Goal: Transaction & Acquisition: Purchase product/service

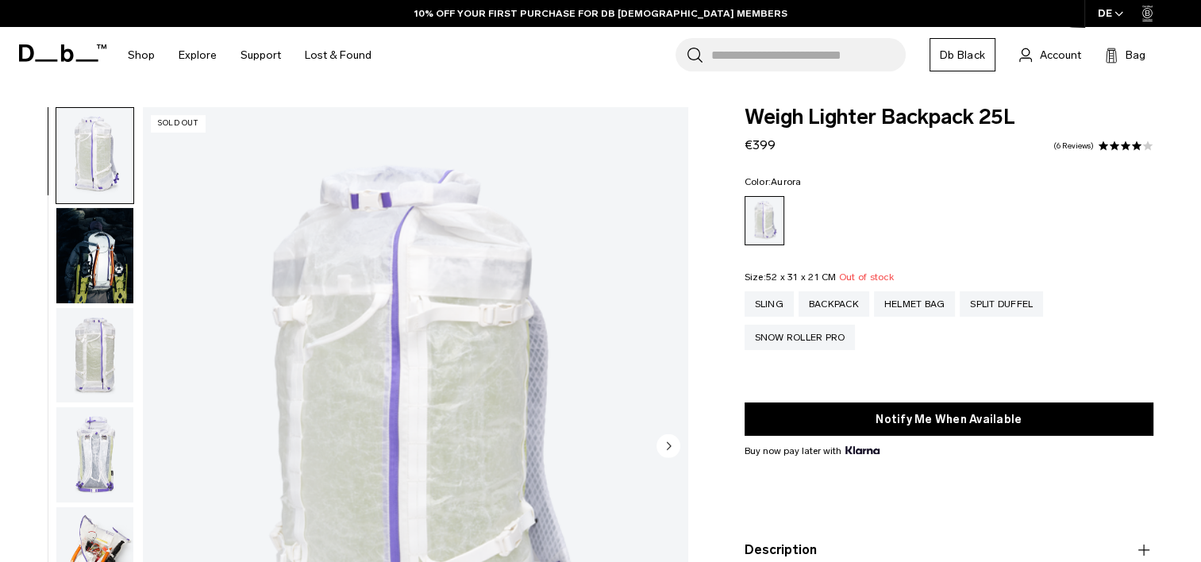
click at [98, 48] on icon at bounding box center [99, 46] width 4 height 4
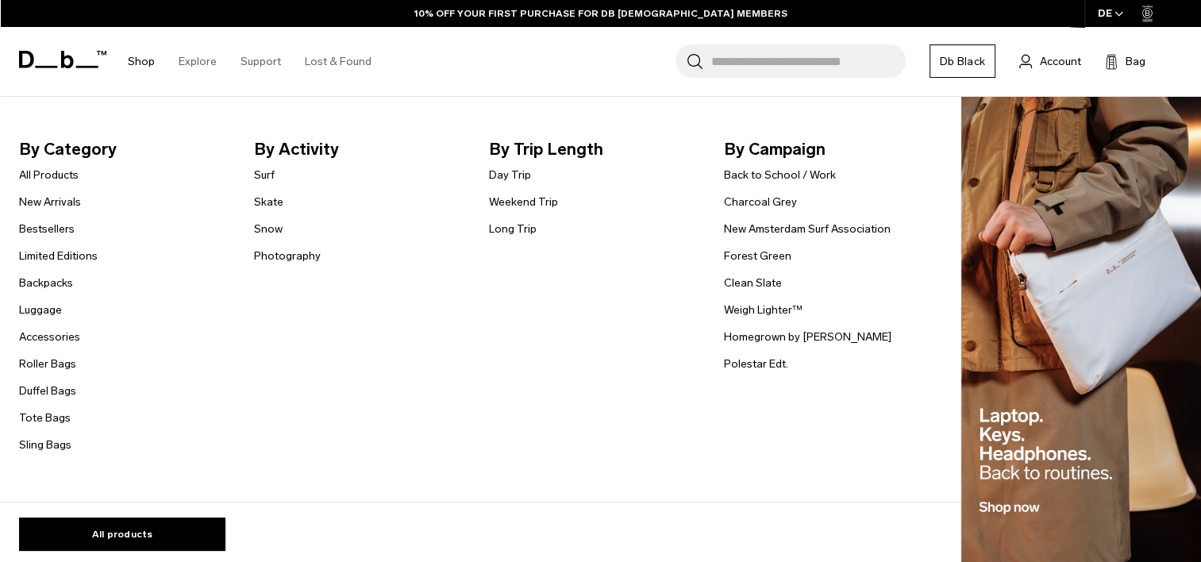
scroll to position [1111, 0]
click at [1076, 394] on img "Main Navigation" at bounding box center [1081, 332] width 240 height 471
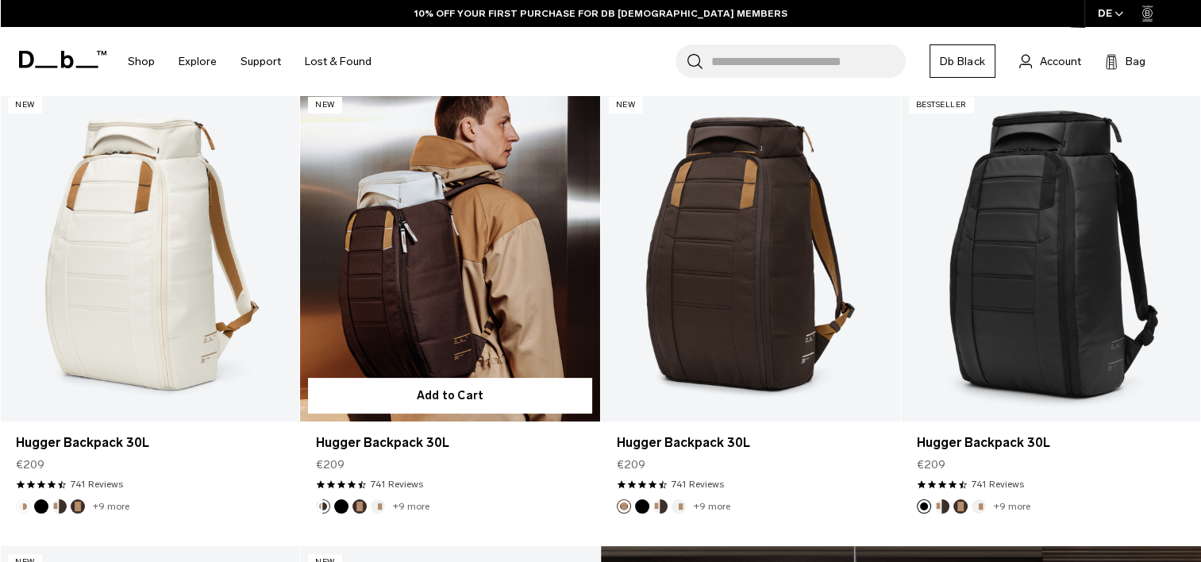
scroll to position [635, 0]
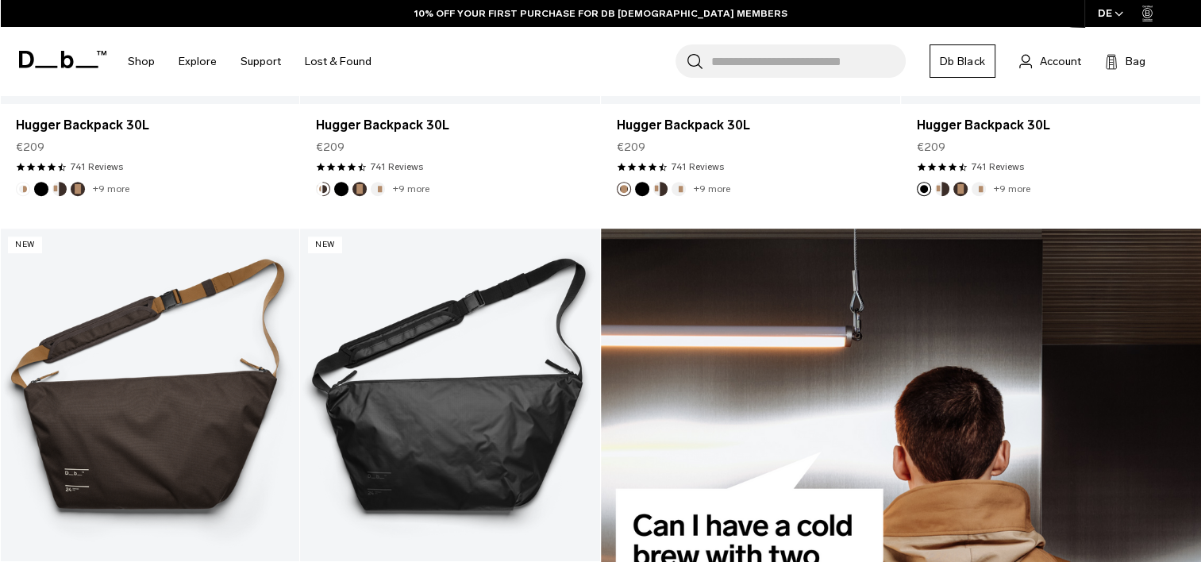
click at [48, 63] on icon at bounding box center [62, 59] width 87 height 17
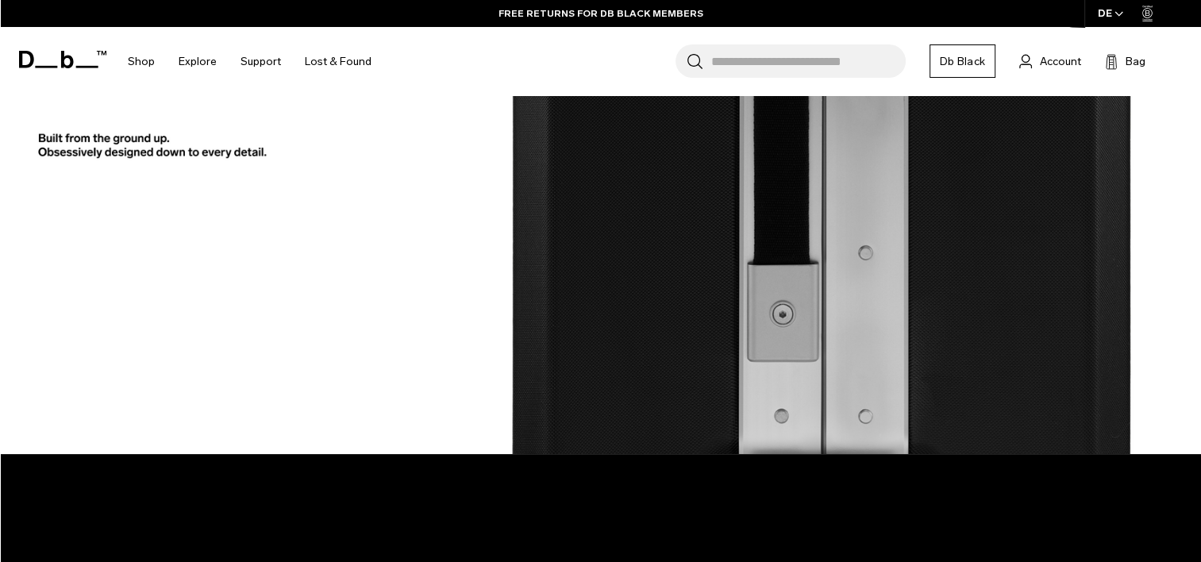
scroll to position [1905, 0]
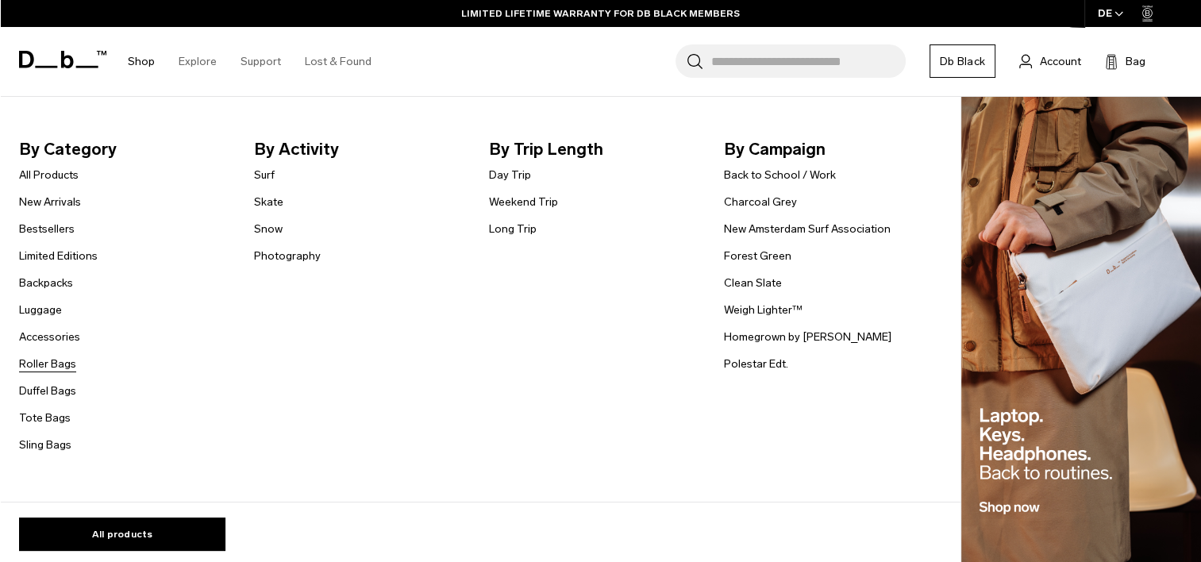
click at [48, 372] on link "Roller Bags" at bounding box center [47, 364] width 57 height 17
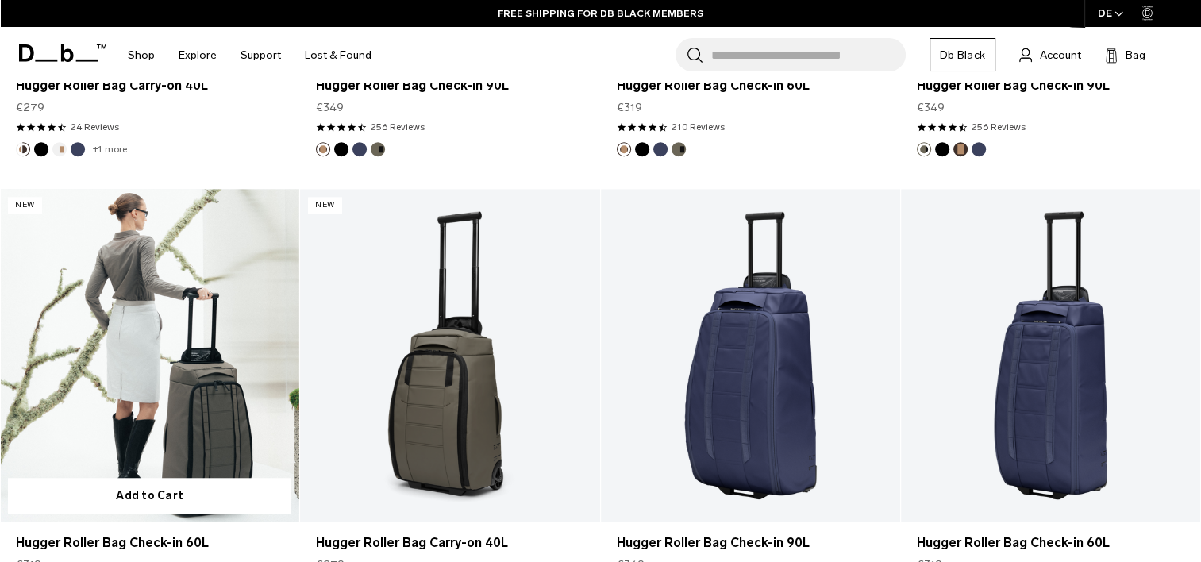
scroll to position [1270, 0]
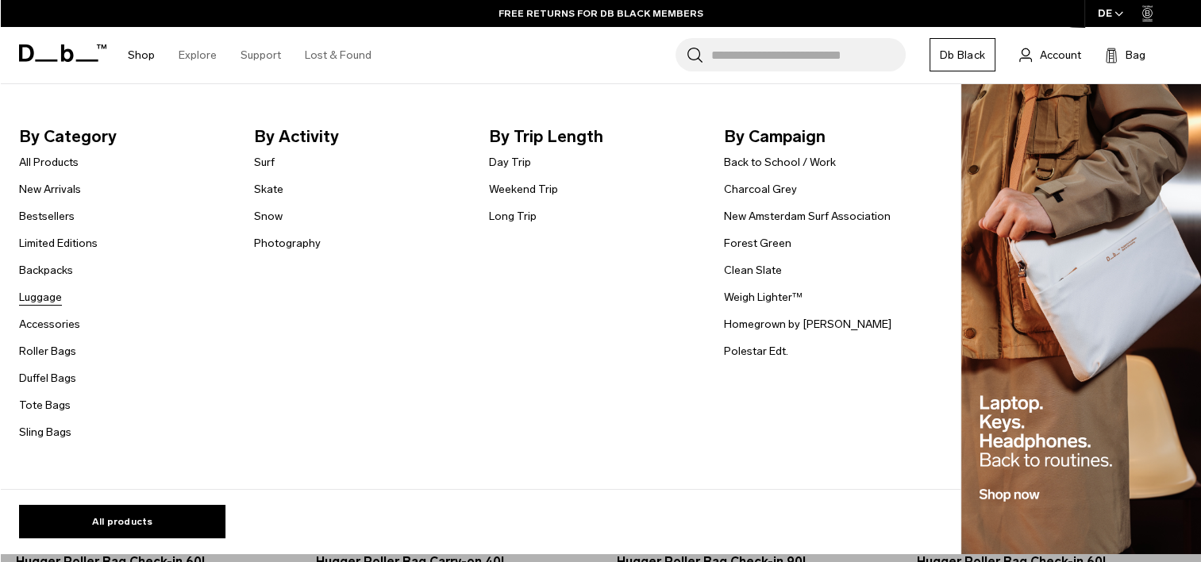
click at [56, 292] on link "Luggage" at bounding box center [40, 297] width 43 height 17
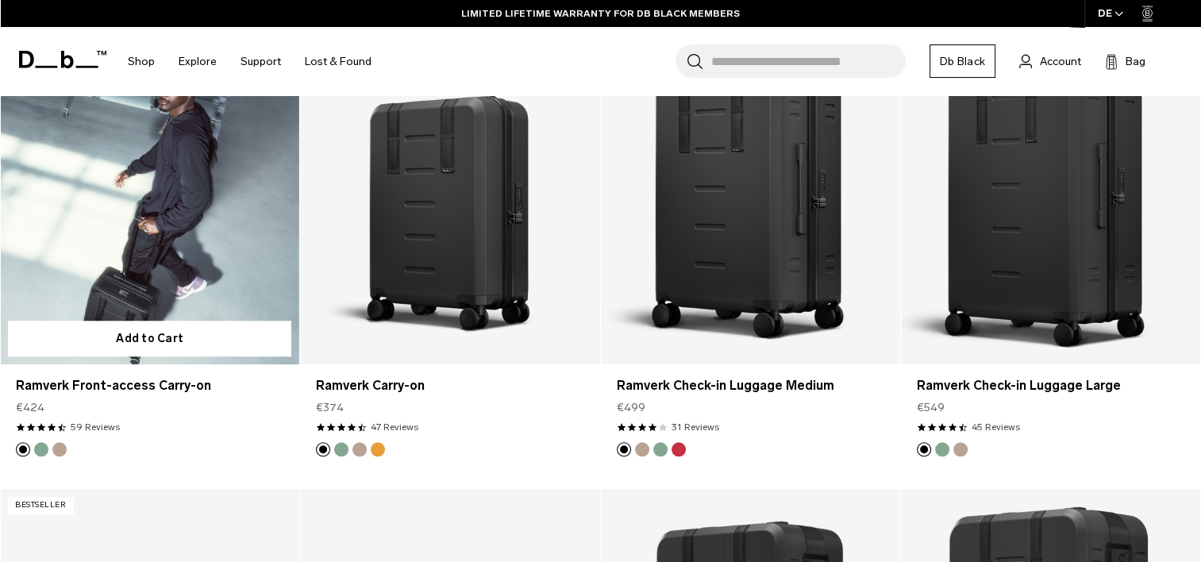
scroll to position [1429, 0]
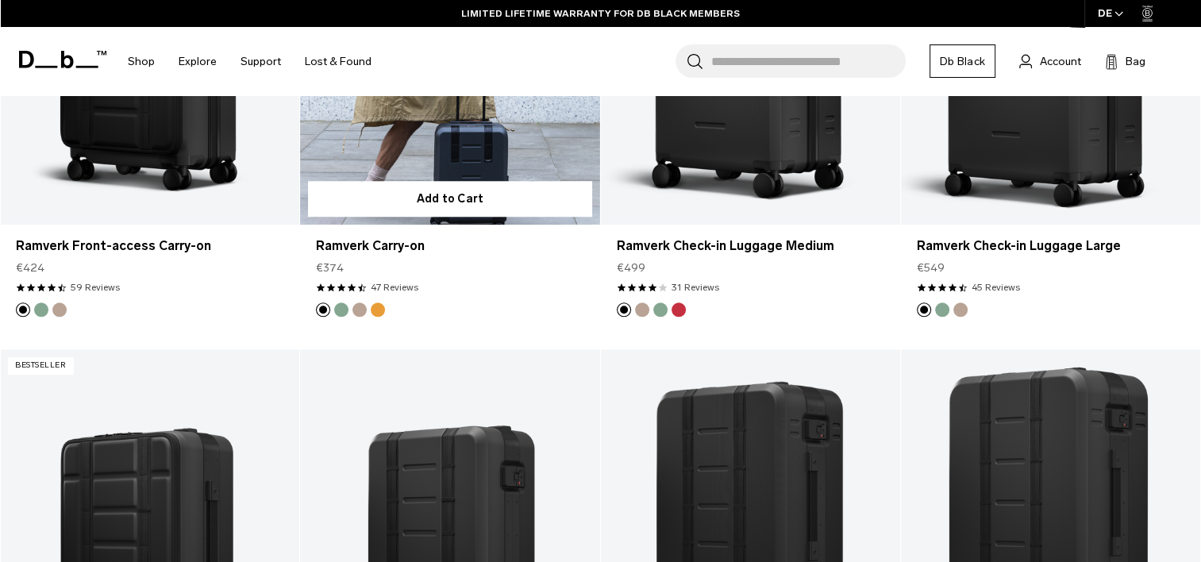
click at [346, 307] on button "Green Ray" at bounding box center [341, 309] width 14 height 14
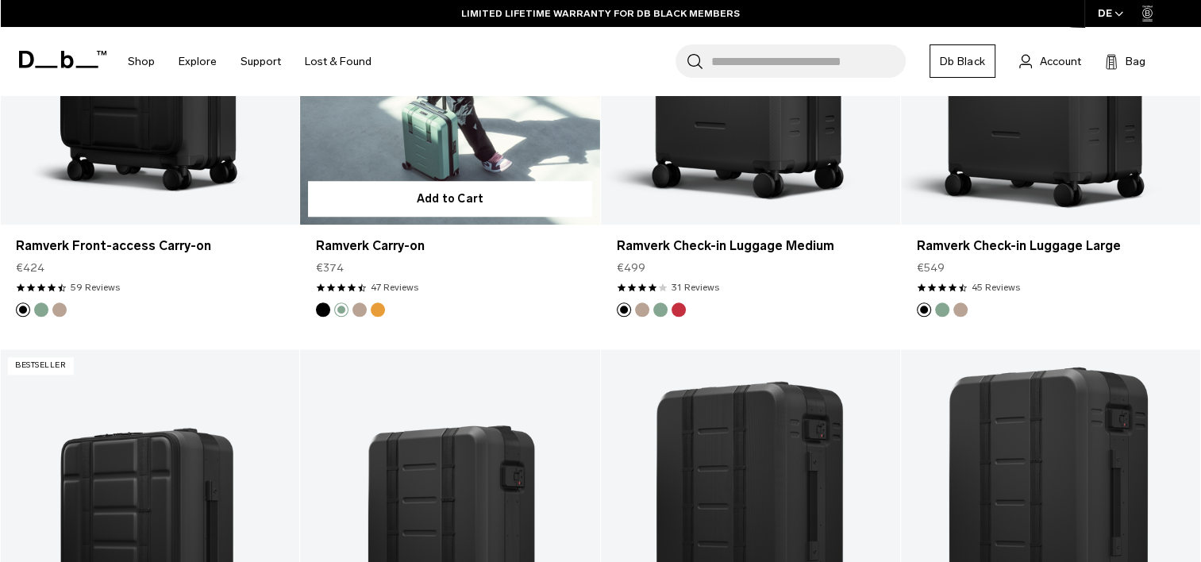
click at [354, 311] on button "Fogbow Beige" at bounding box center [359, 309] width 14 height 14
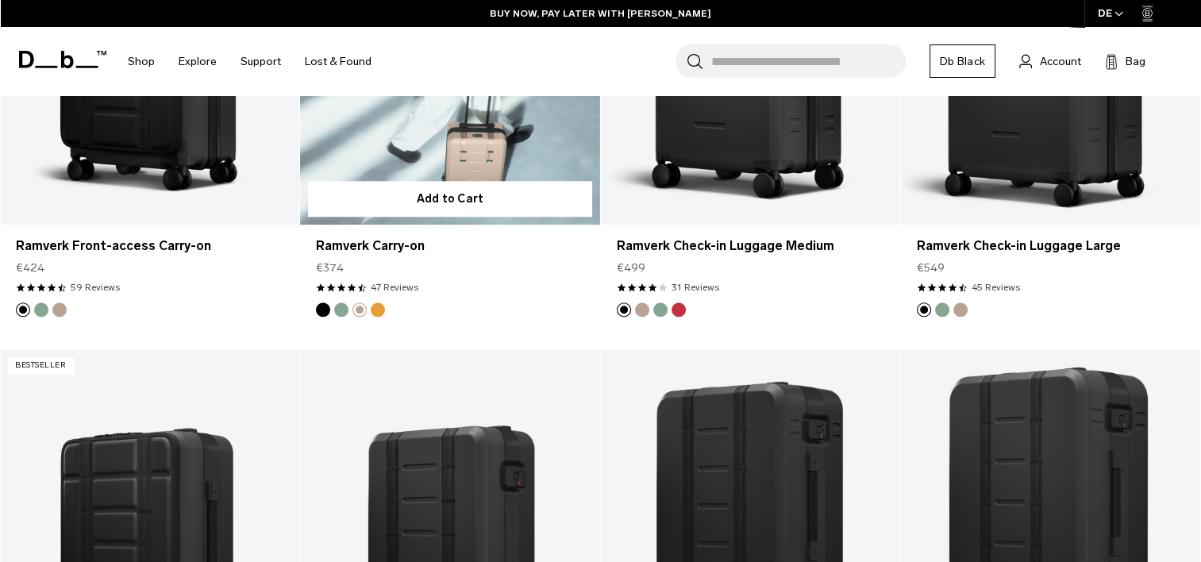
click at [375, 311] on button "Parhelion Orange" at bounding box center [378, 309] width 14 height 14
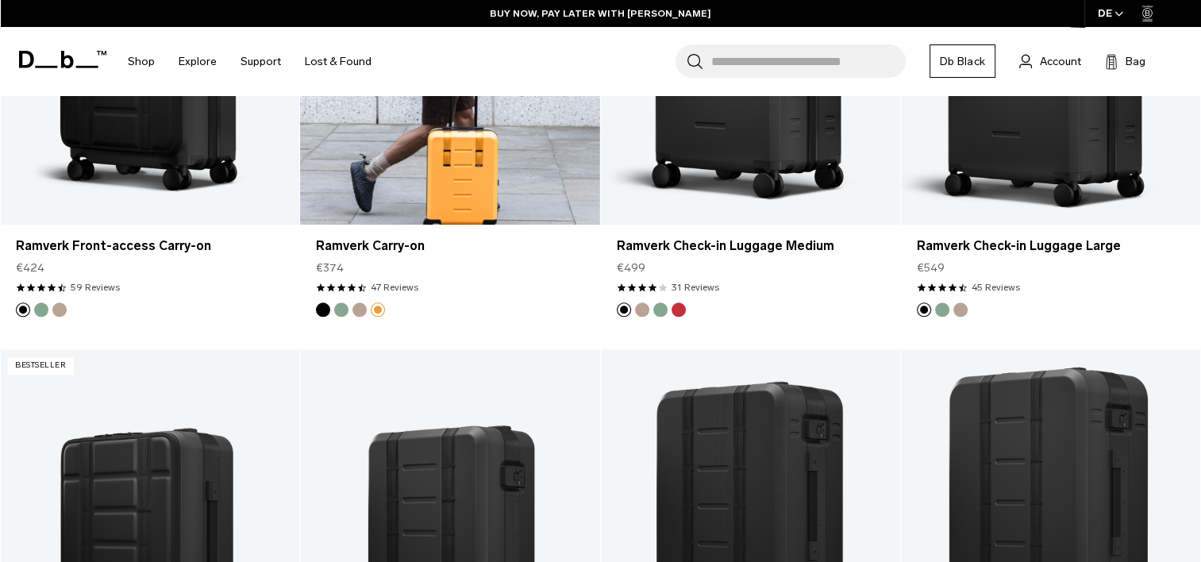
click at [362, 312] on button "Fogbow Beige" at bounding box center [359, 309] width 14 height 14
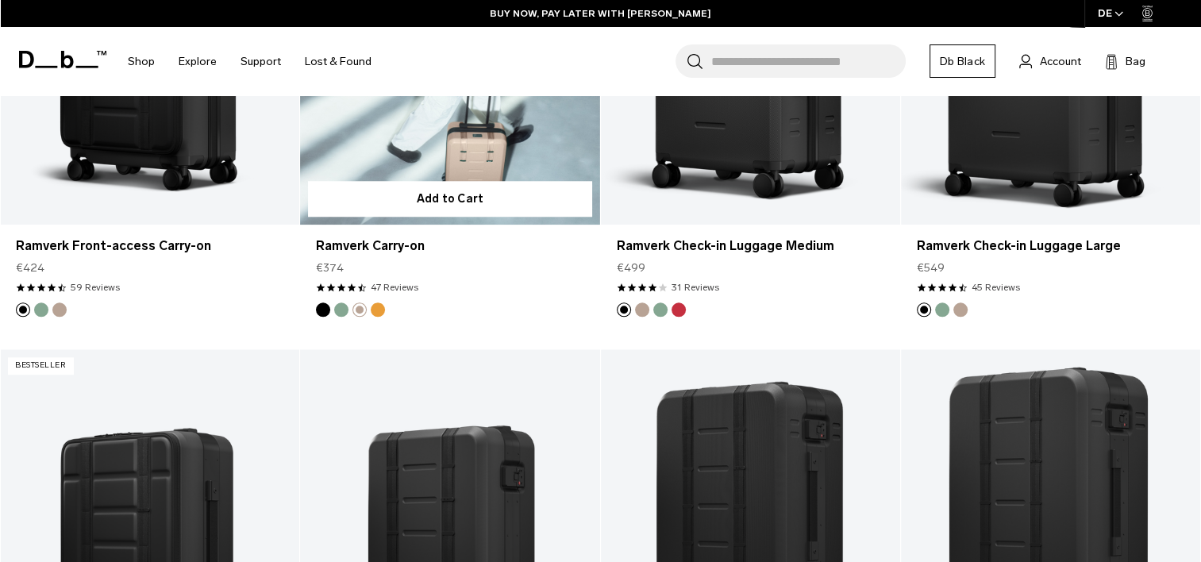
click at [376, 312] on button "Parhelion Orange" at bounding box center [378, 309] width 14 height 14
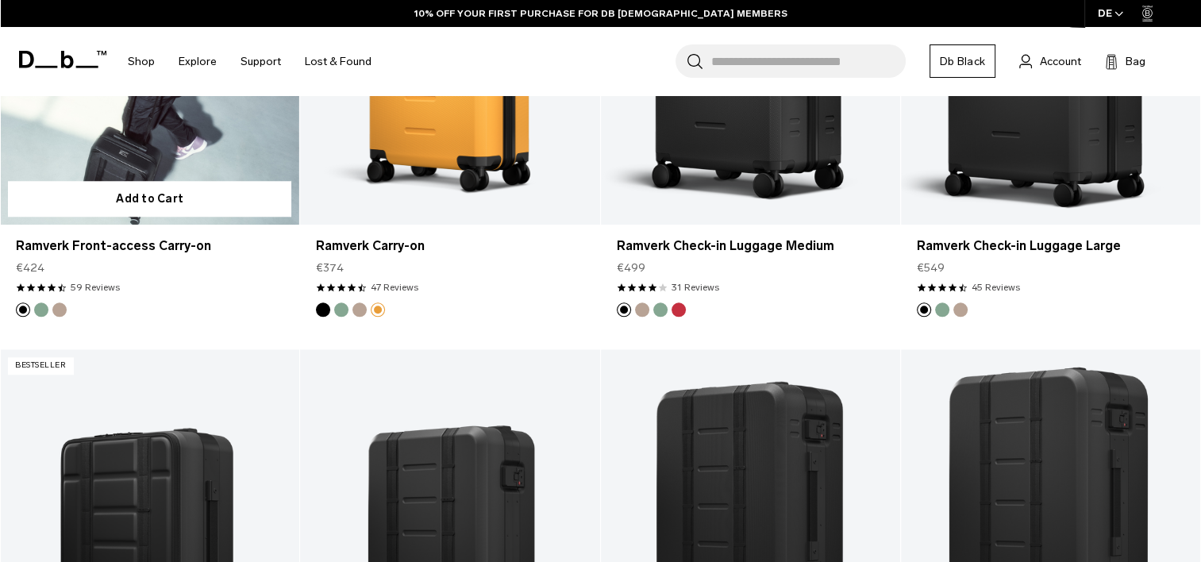
click at [57, 305] on button "Fogbow Beige" at bounding box center [59, 309] width 14 height 14
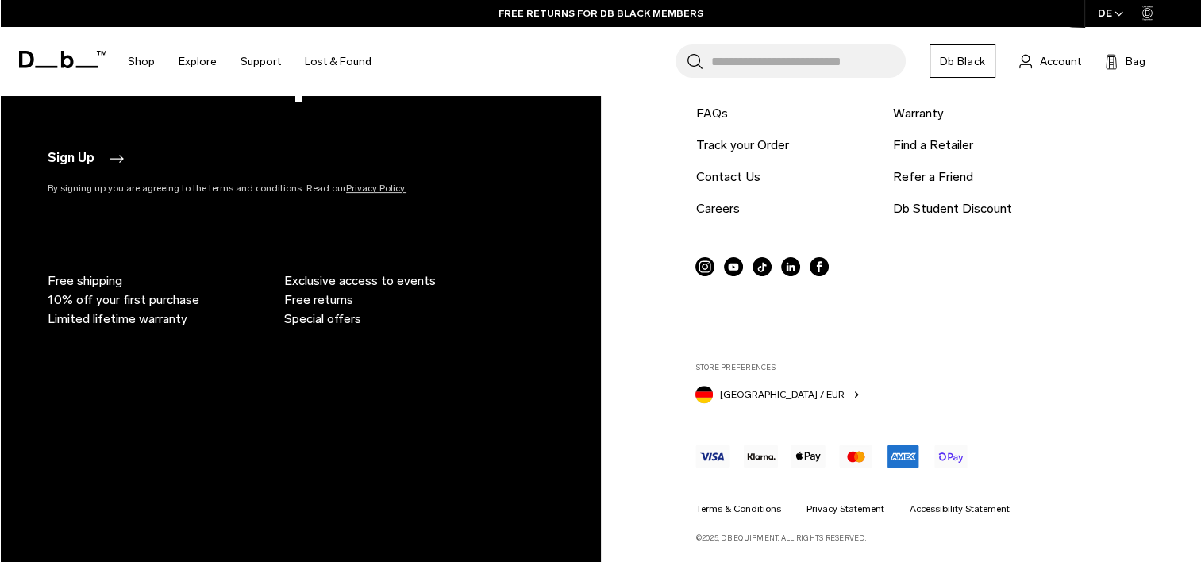
scroll to position [6460, 0]
